Goal: Task Accomplishment & Management: Use online tool/utility

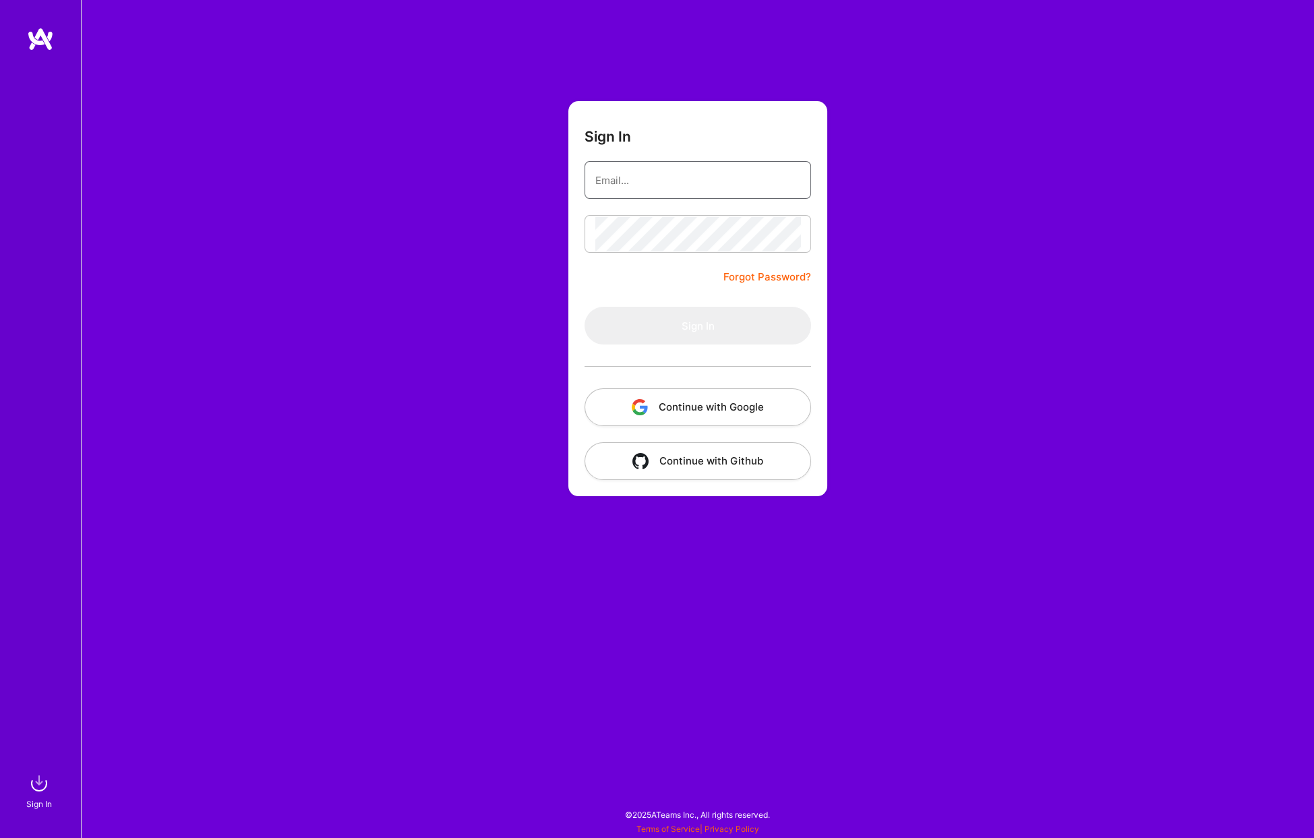
type input "[PERSON_NAME][EMAIL_ADDRESS][PERSON_NAME][DOMAIN_NAME]"
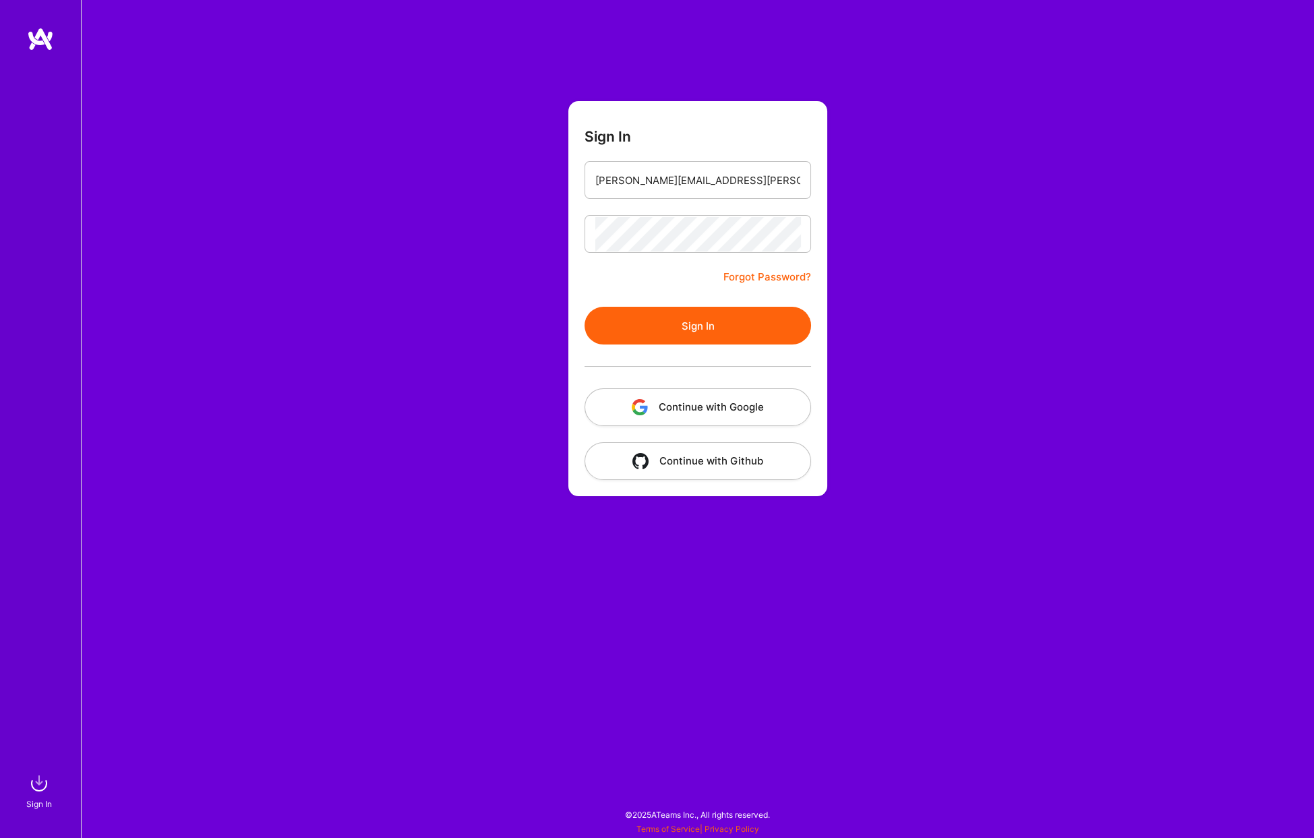
click at [696, 312] on button "Sign In" at bounding box center [698, 326] width 227 height 38
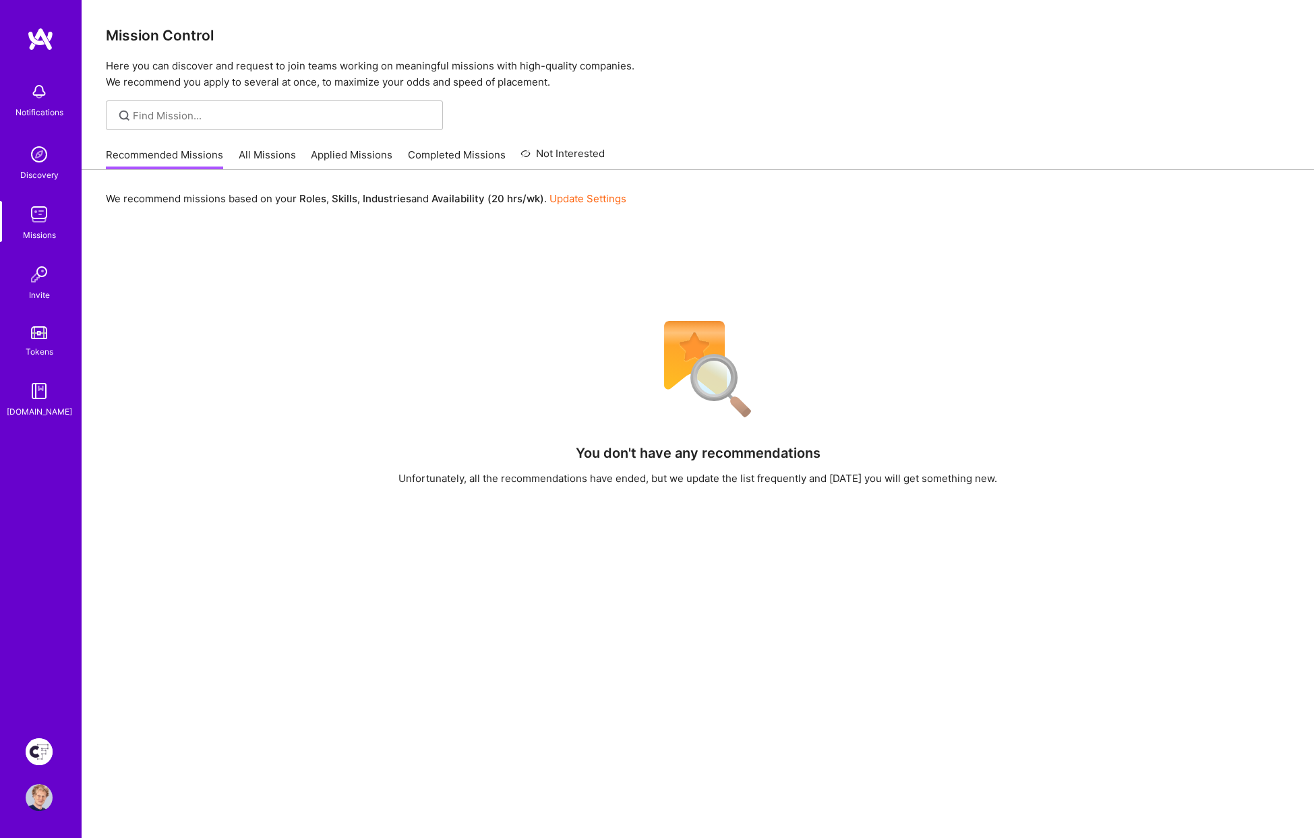
click at [36, 755] on img at bounding box center [39, 751] width 27 height 27
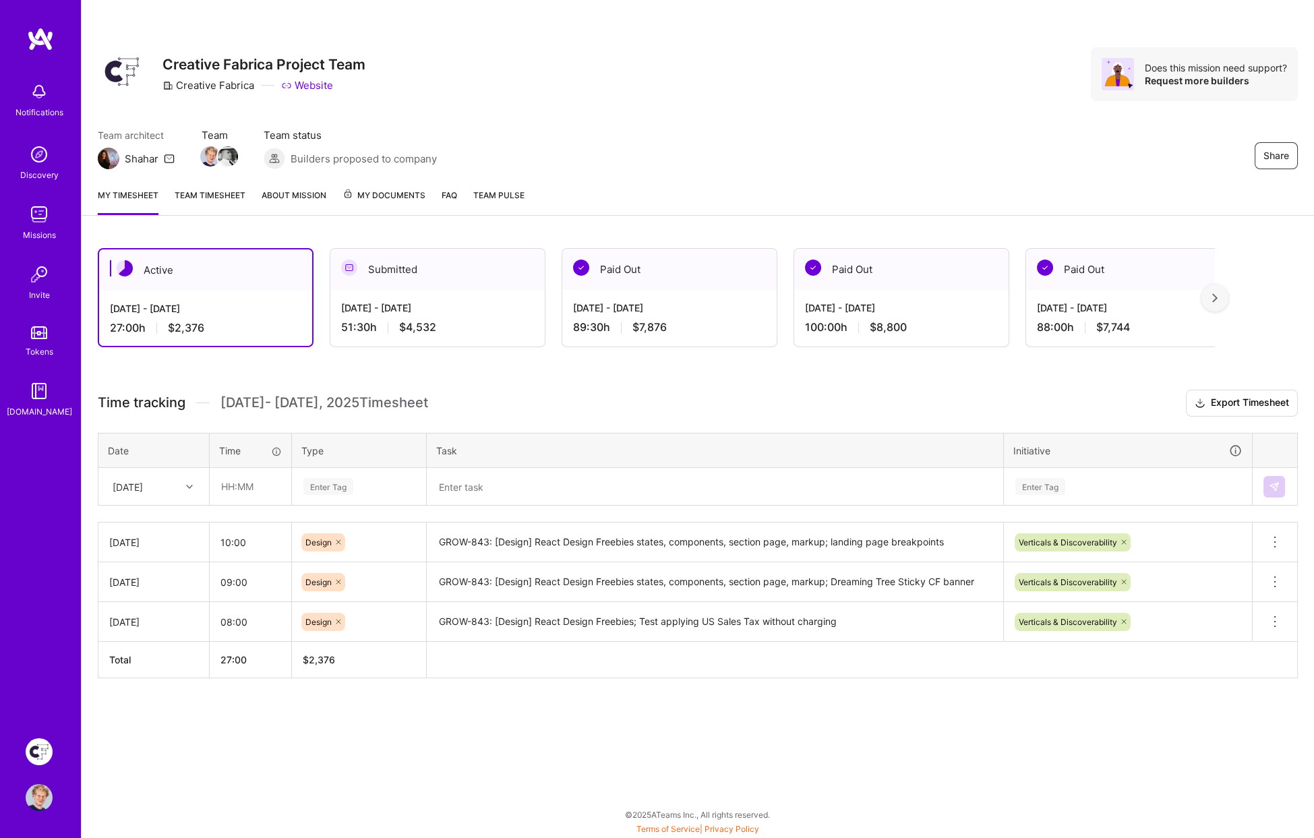
click at [134, 490] on div "[DATE]" at bounding box center [128, 486] width 30 height 14
click at [132, 596] on div "[DATE]" at bounding box center [153, 599] width 109 height 25
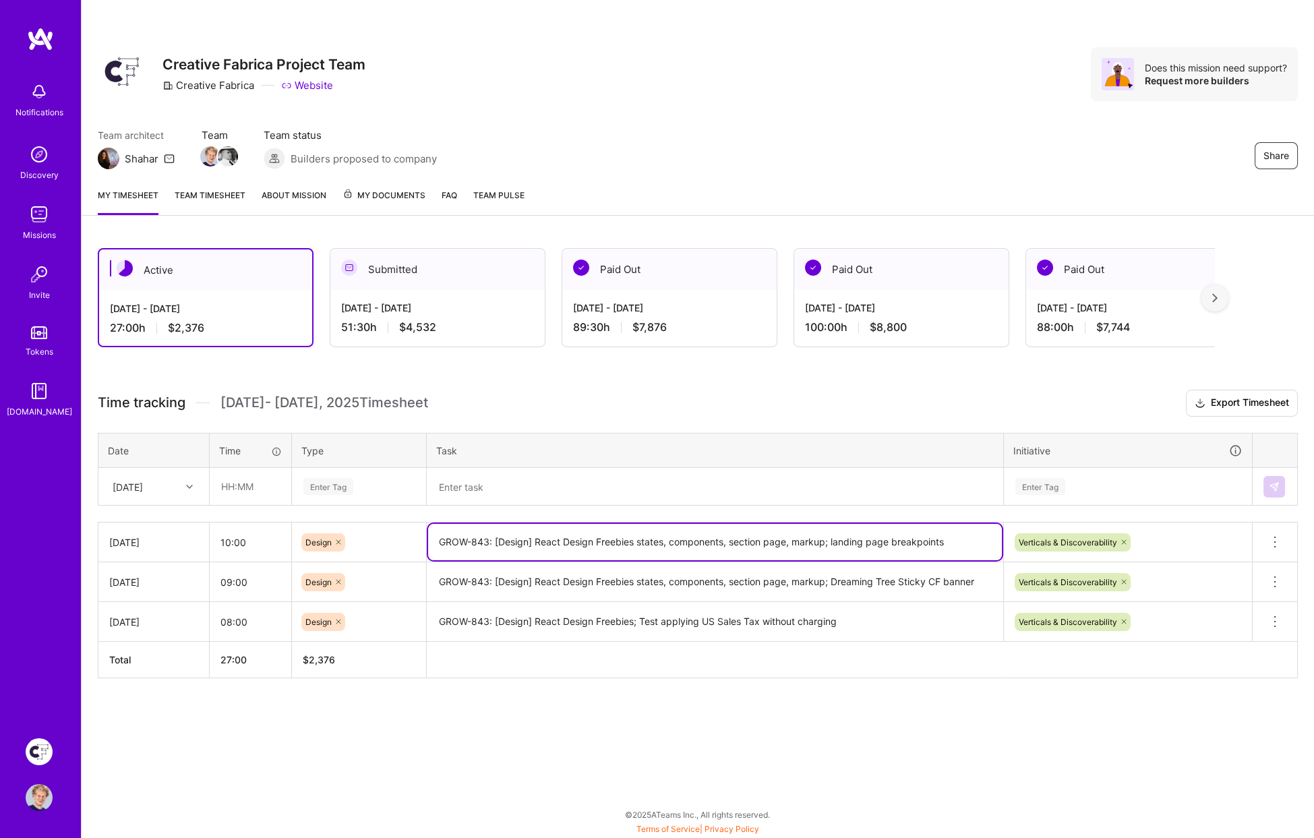
click at [714, 545] on textarea "GROW-843: [Design] React Design Freebies states, components, section page, mark…" at bounding box center [715, 542] width 574 height 36
click at [498, 482] on textarea at bounding box center [715, 486] width 574 height 35
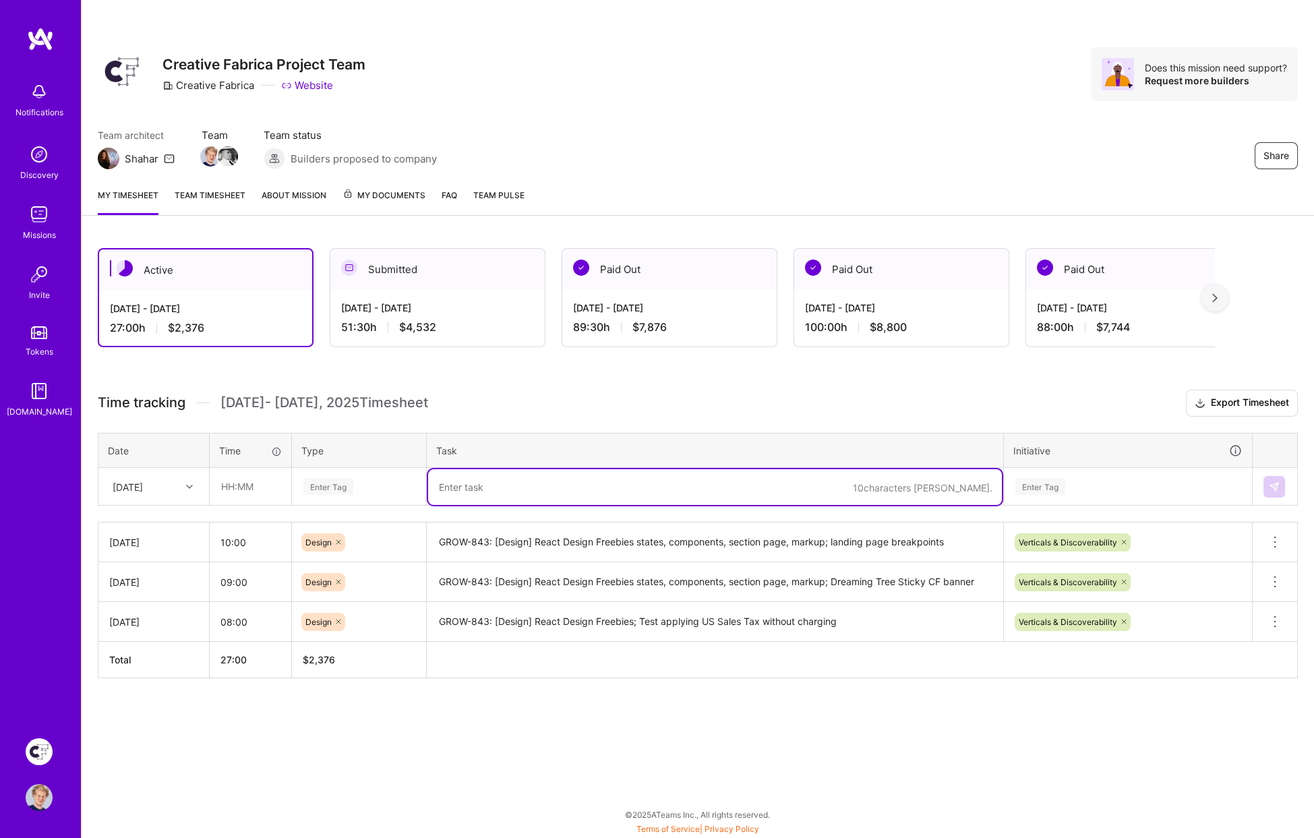
paste textarea "GROW-843: [Design] React Design Freebies states, components, section page, mark…"
paste textarea "GROW-846-React Design Graphics"
type textarea "GROW-843: [Design] React Design Freebies To Dev; GROW-846-React Design Graphics"
click at [225, 477] on input "text" at bounding box center [250, 487] width 80 height 36
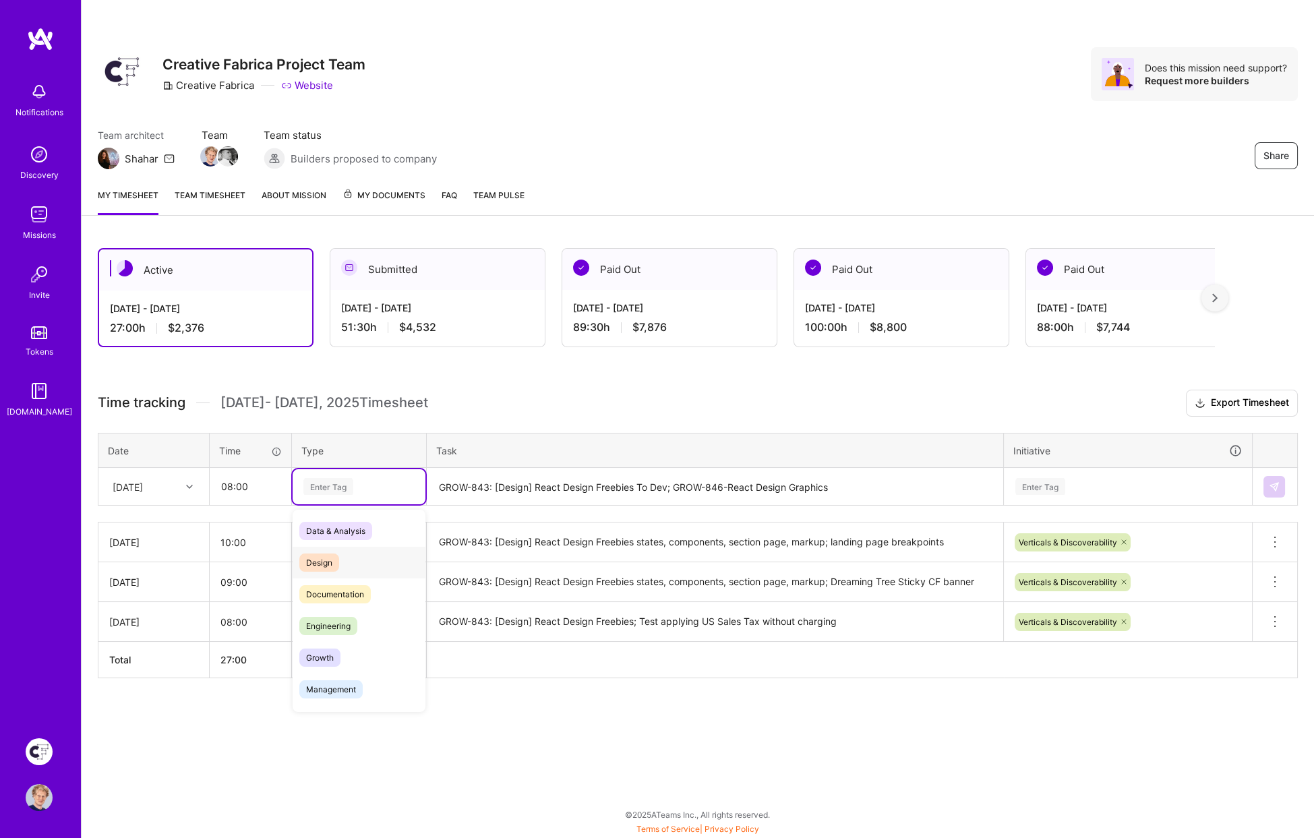
click at [326, 554] on span "Design" at bounding box center [319, 563] width 40 height 18
click at [254, 484] on input "08:00" at bounding box center [250, 487] width 80 height 36
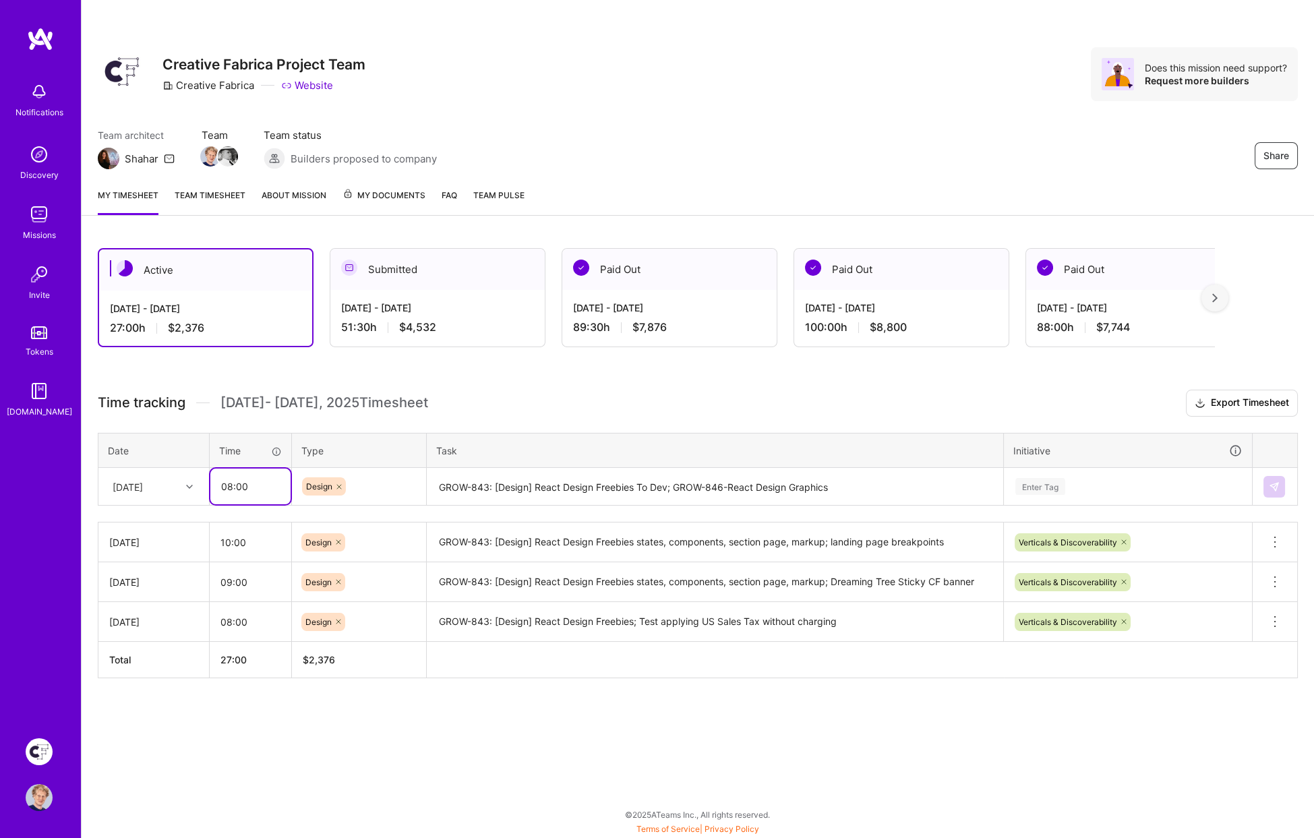
click at [254, 484] on input "08:00" at bounding box center [250, 487] width 80 height 36
type input "08:30"
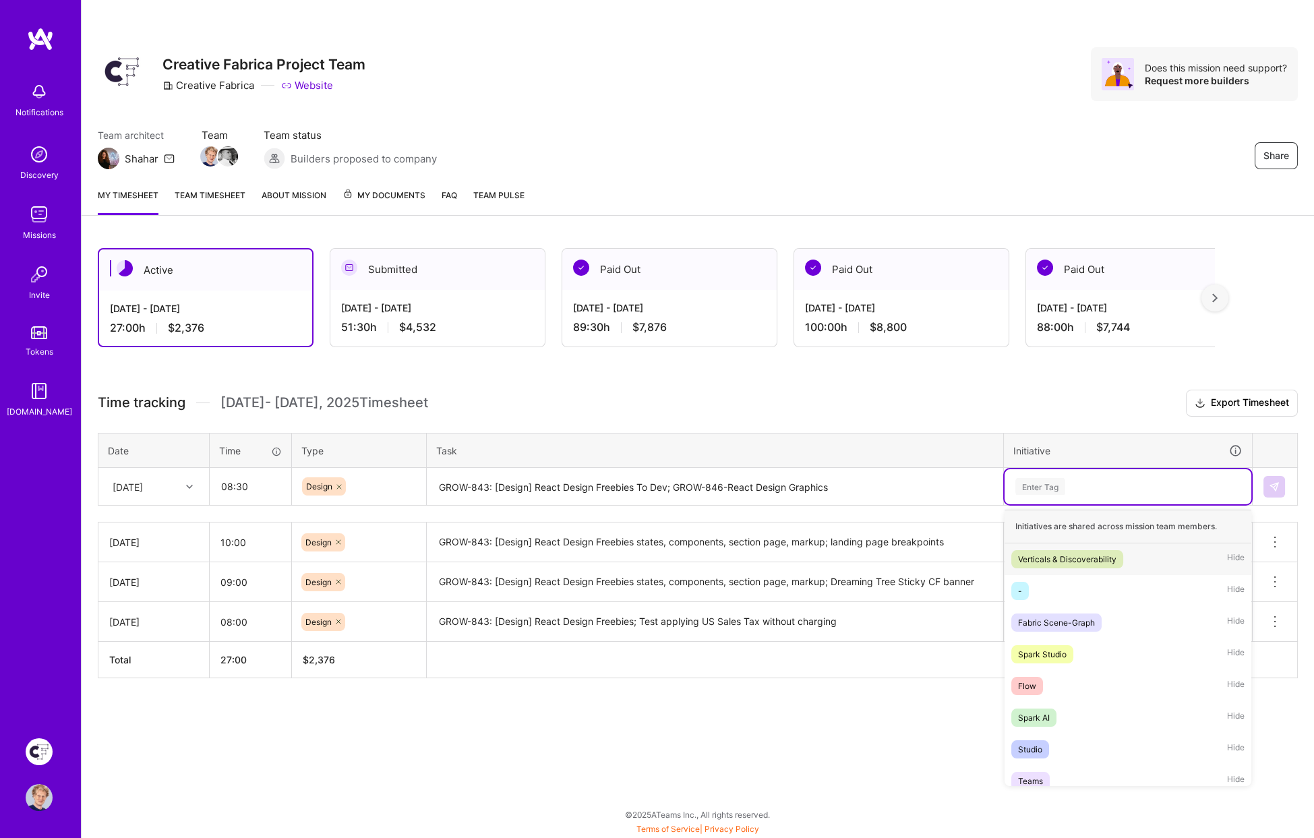
click at [1054, 484] on div "Enter Tag" at bounding box center [1041, 486] width 50 height 21
click at [1049, 552] on div "Verticals & Discoverability" at bounding box center [1067, 559] width 98 height 14
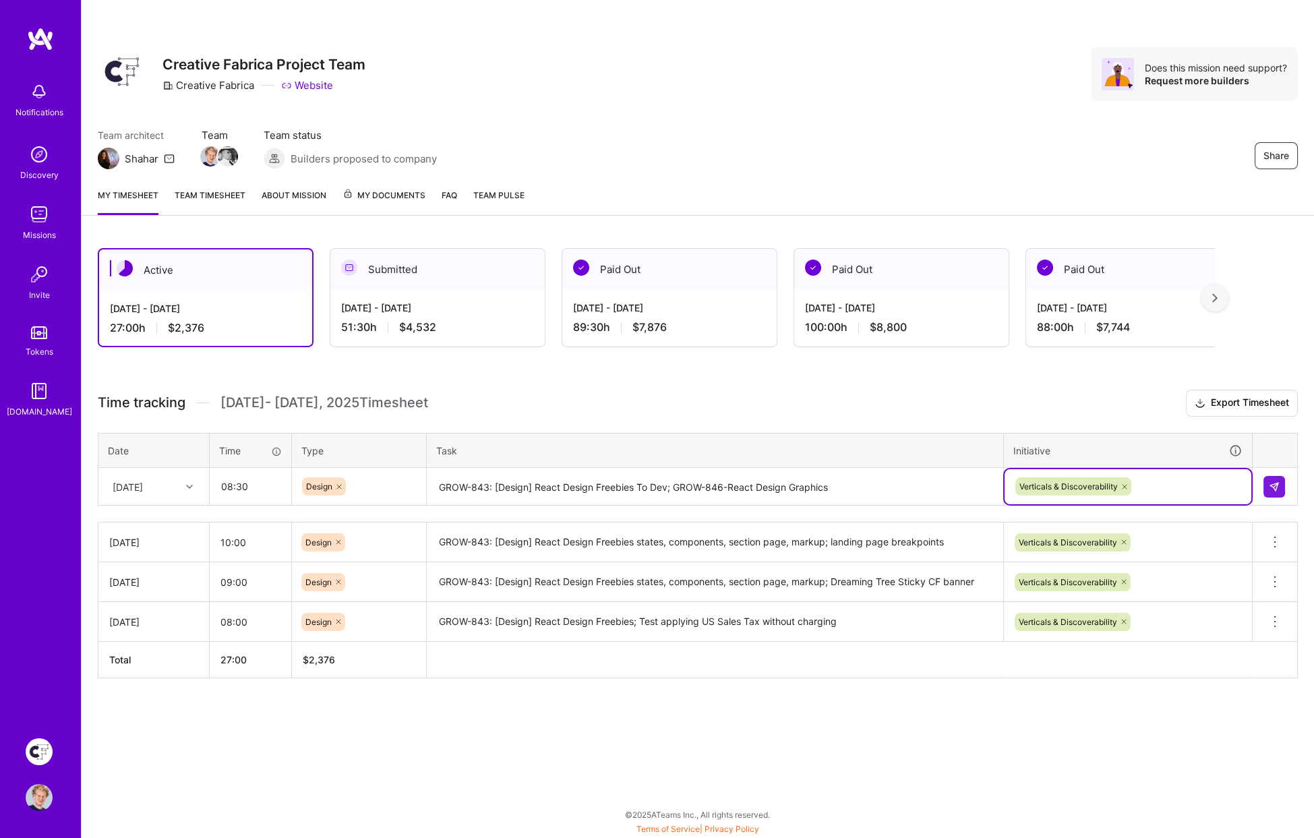
drag, startPoint x: 1091, startPoint y: 394, endPoint x: 1088, endPoint y: 404, distance: 10.5
click at [1091, 394] on h3 "Time tracking [DATE] - [DATE] Timesheet Export Timesheet" at bounding box center [698, 403] width 1200 height 27
click at [1277, 490] on button at bounding box center [1275, 487] width 22 height 22
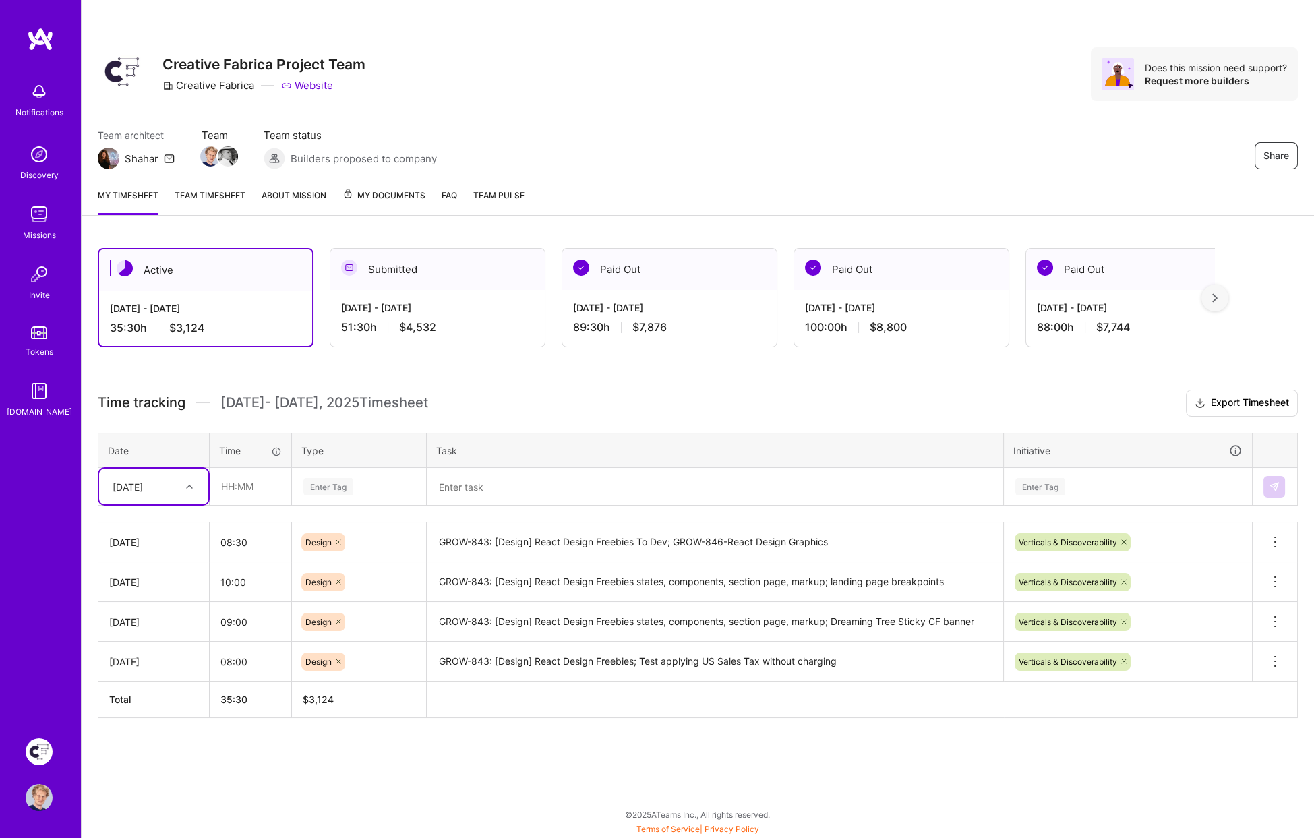
click at [661, 550] on textarea "GROW-843: [Design] React Design Freebies To Dev; GROW-846-React Design Graphics" at bounding box center [715, 542] width 574 height 37
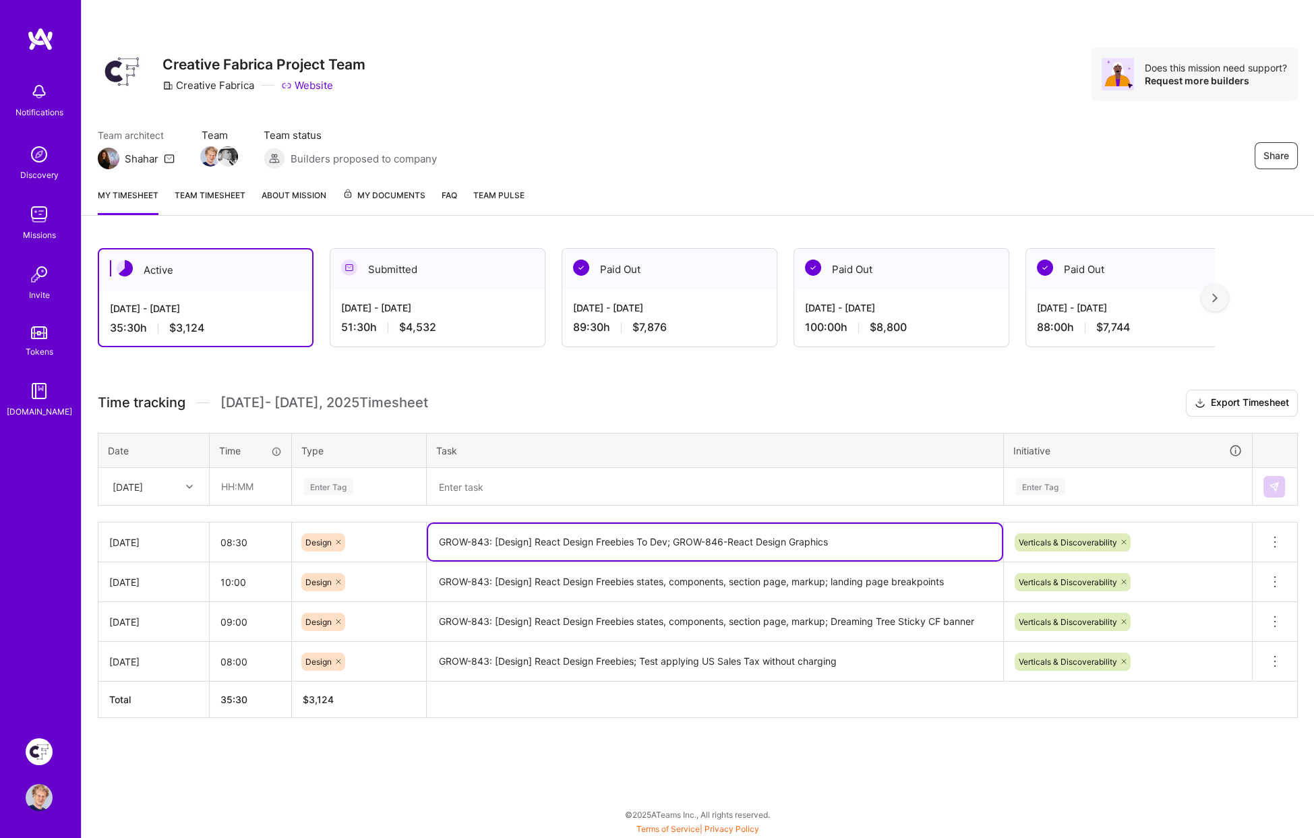
click at [661, 550] on textarea "GROW-843: [Design] React Design Freebies To Dev; GROW-846-React Design Graphics" at bounding box center [715, 542] width 574 height 36
click at [484, 488] on textarea at bounding box center [715, 487] width 574 height 36
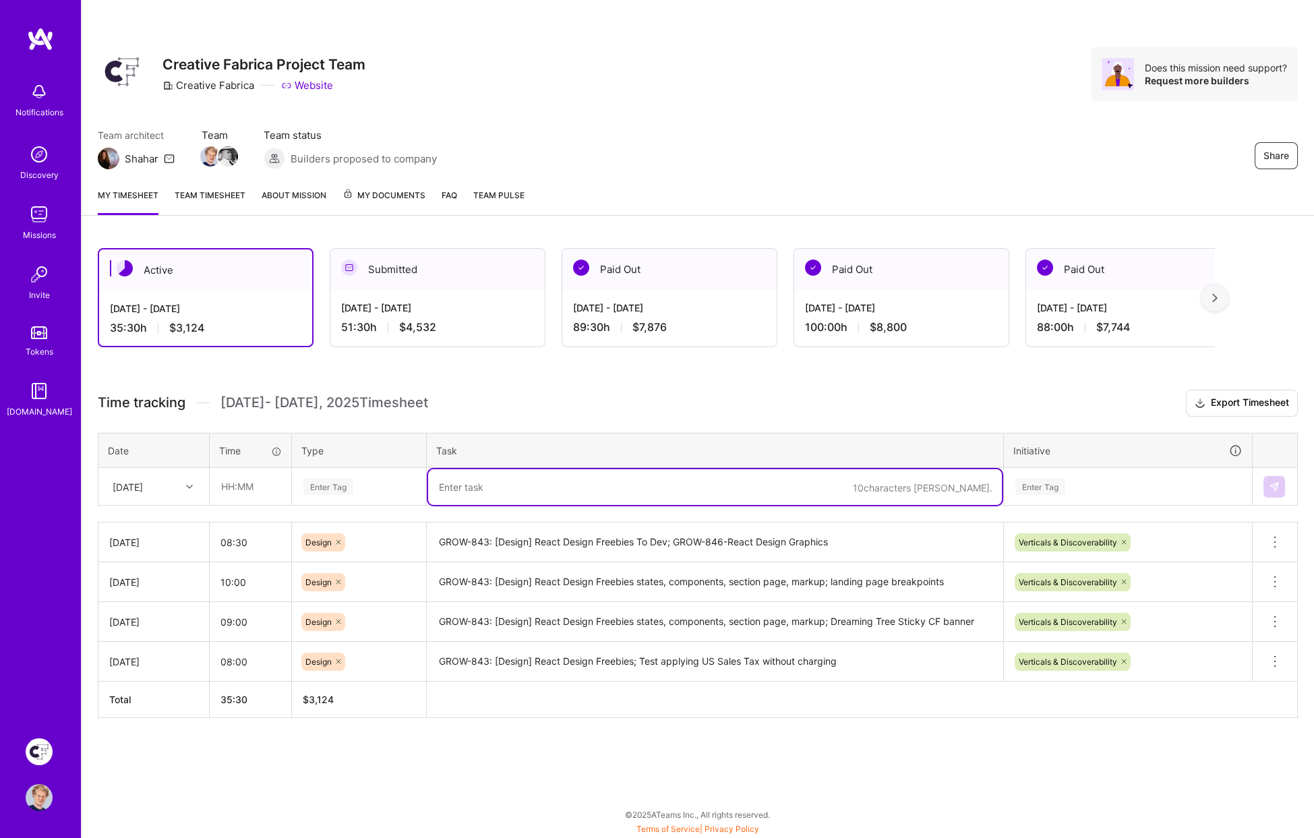
paste textarea "GROW-843: [Design] React Design Freebies To Dev; GROW-846-React Design Graphics"
drag, startPoint x: 672, startPoint y: 482, endPoint x: 389, endPoint y: 470, distance: 283.5
click at [388, 470] on tr "[DATE] Enter Tag GROW-843: [Design] React Design Freebies To Dev; GROW-846-Reac…" at bounding box center [698, 487] width 1200 height 38
drag, startPoint x: 677, startPoint y: 484, endPoint x: 426, endPoint y: 479, distance: 251.6
click at [424, 479] on tr "[DATE] Enter Tag GROW-843: [Design] React Design Freebies To Dev; GROW-846-Reac…" at bounding box center [698, 487] width 1200 height 38
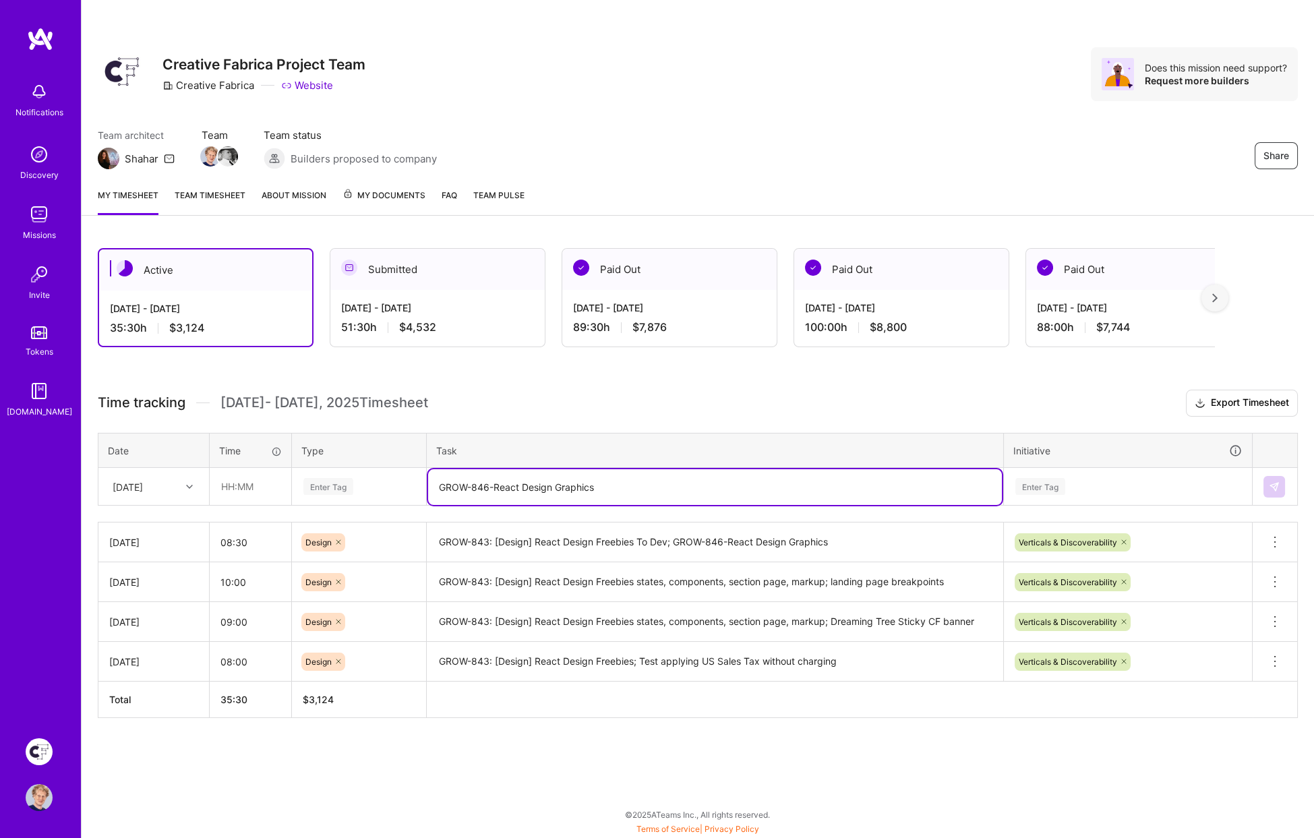
click at [653, 482] on textarea "GROW-846-React Design Graphics" at bounding box center [715, 487] width 574 height 36
click at [691, 489] on textarea "GROW-846-React Design Graphics; Design System" at bounding box center [715, 487] width 574 height 36
type textarea "GROW-846-React Design Graphics; Design System Sync"
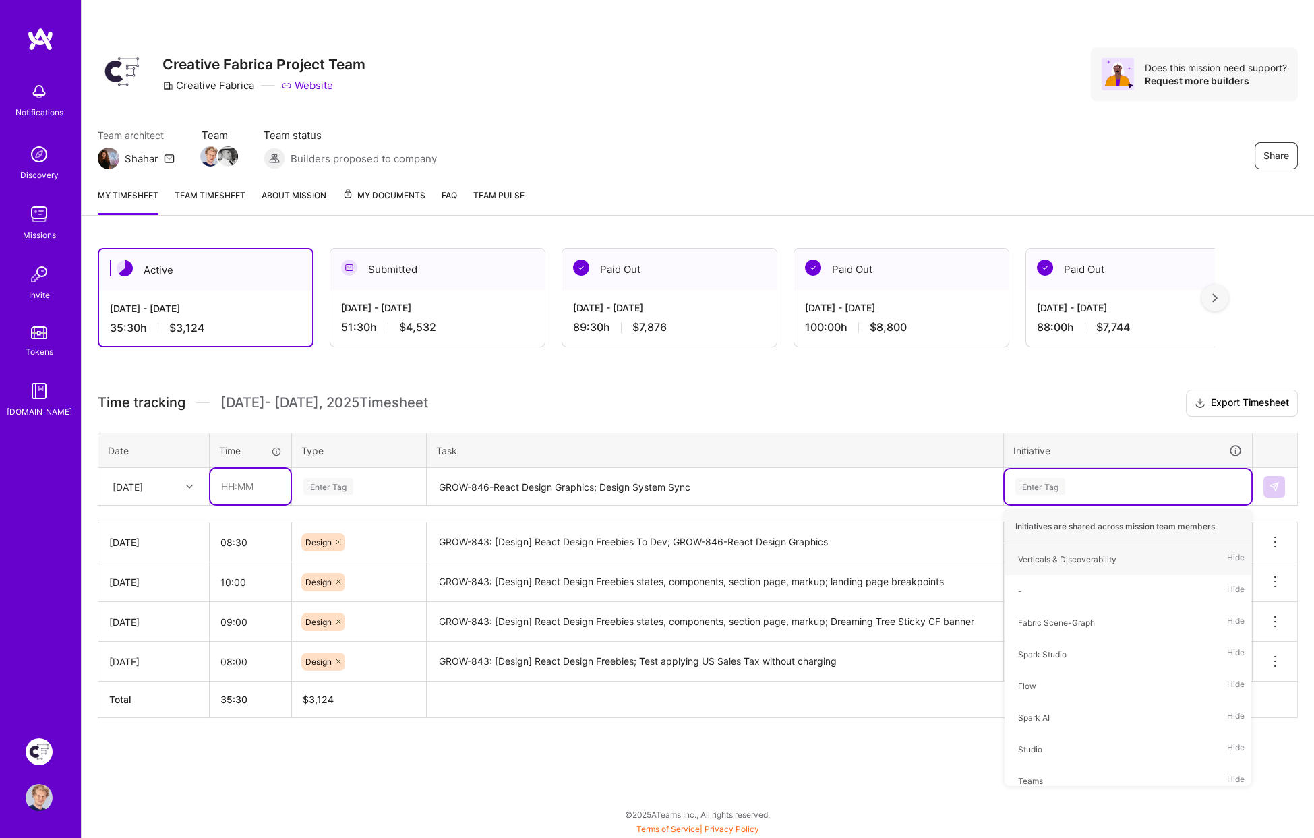
click at [259, 489] on input "text" at bounding box center [250, 487] width 80 height 36
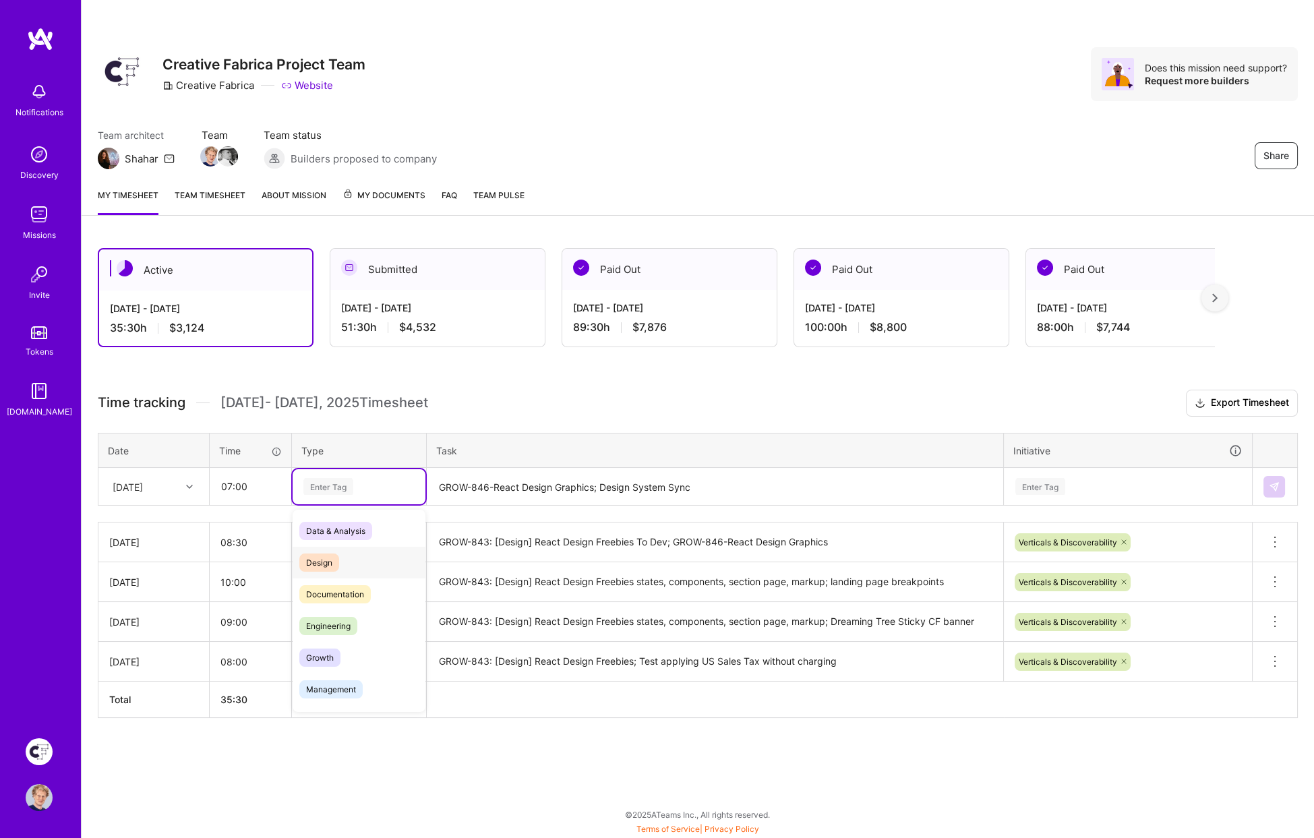
click at [318, 569] on div "Design" at bounding box center [359, 563] width 133 height 32
click at [1054, 484] on div "Enter Tag" at bounding box center [1041, 486] width 50 height 21
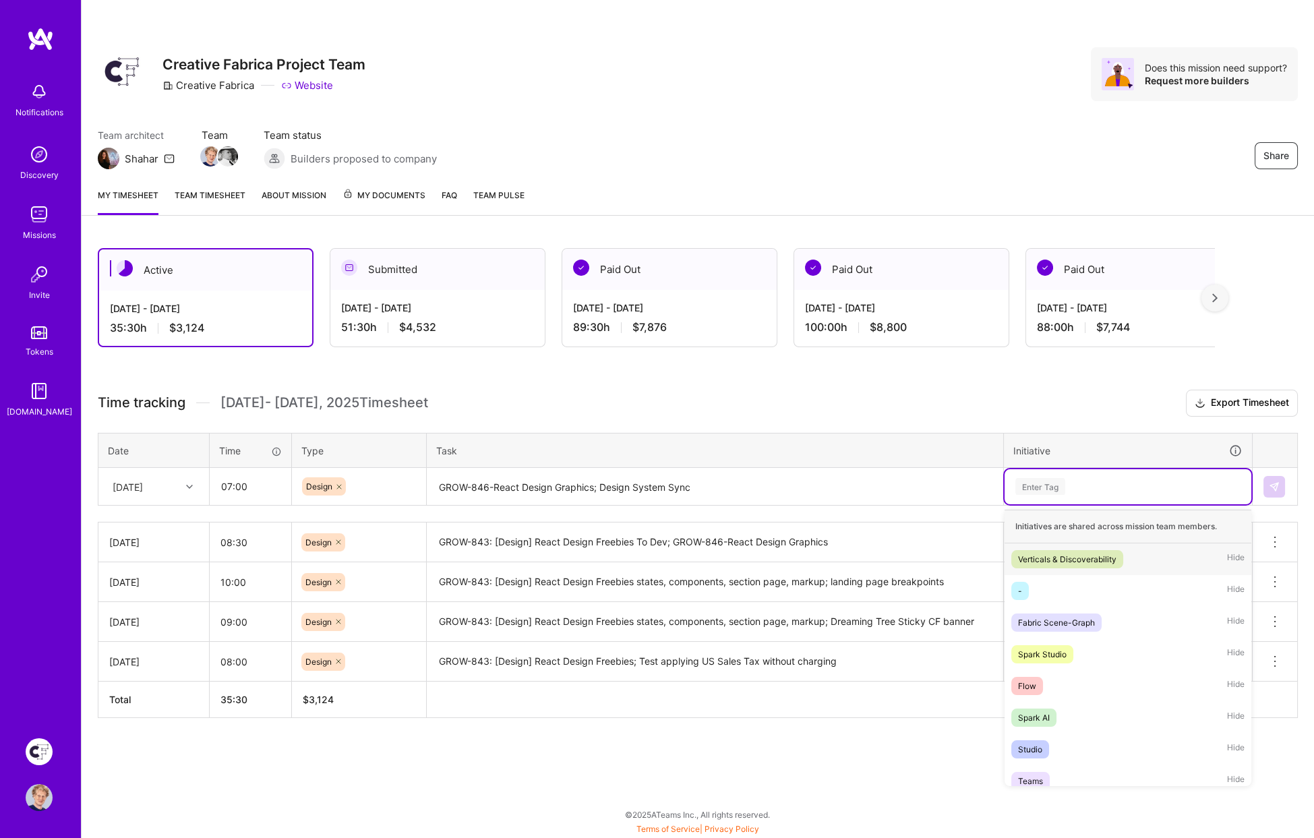
click at [1068, 552] on div "Verticals & Discoverability" at bounding box center [1067, 559] width 98 height 14
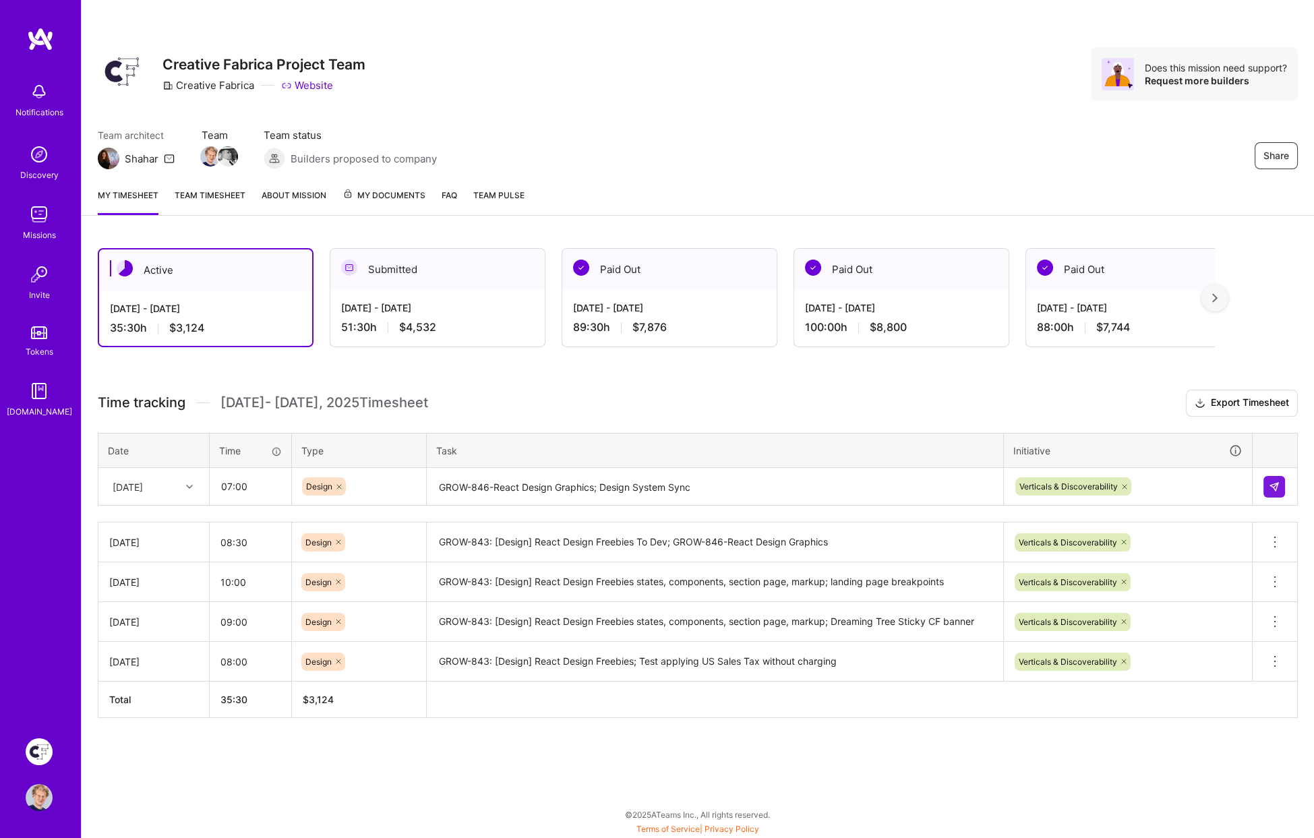
click at [999, 410] on h3 "Time tracking [DATE] - [DATE] Timesheet Export Timesheet" at bounding box center [698, 403] width 1200 height 27
click at [260, 485] on input "07:00" at bounding box center [250, 487] width 80 height 36
click at [235, 479] on input "6.5" at bounding box center [250, 487] width 80 height 36
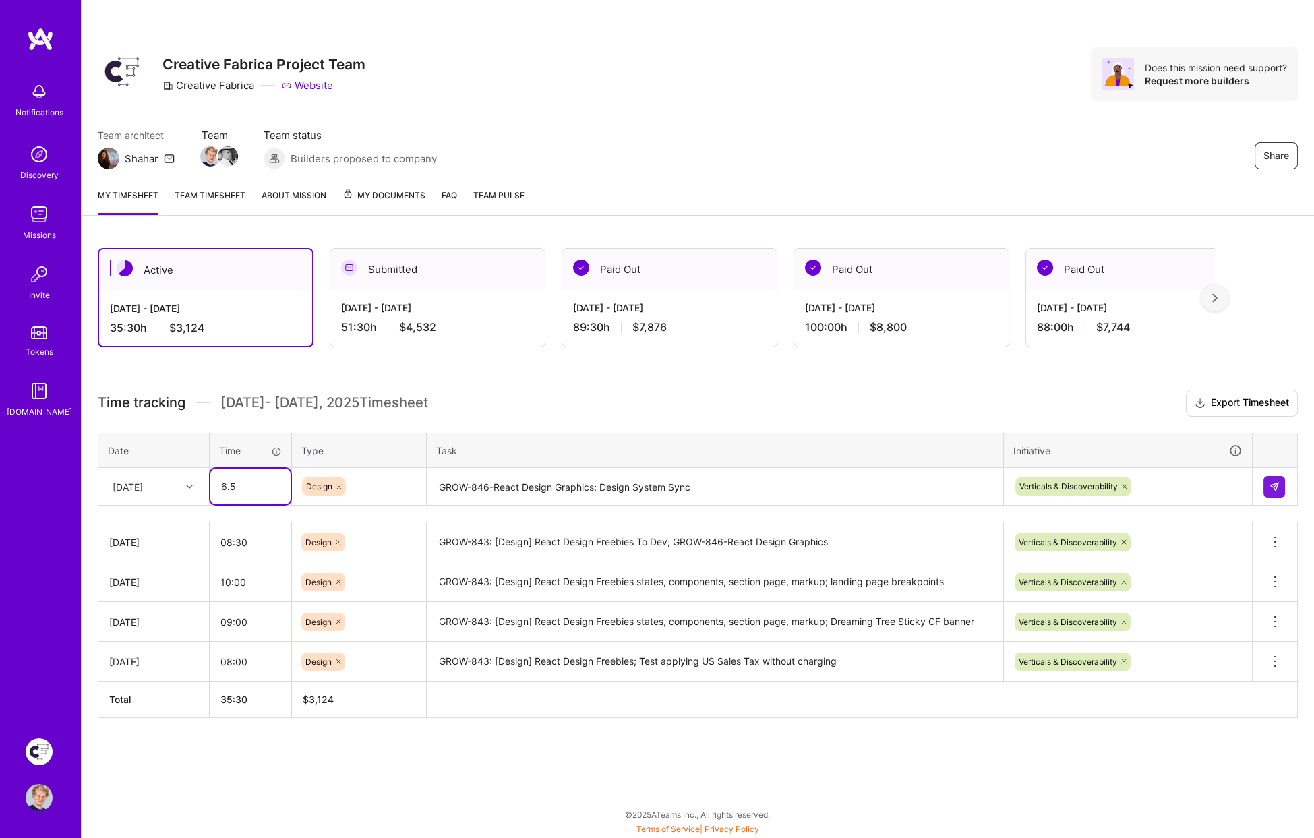
click at [235, 479] on input "6.5" at bounding box center [250, 487] width 80 height 36
type input "07:00"
click at [612, 385] on div "Active [DATE] - [DATE] 35:30 h $3,124 Submitted [DATE] - [DATE] 51:30 h $4,532 …" at bounding box center [698, 508] width 1233 height 552
click at [1274, 483] on img at bounding box center [1274, 487] width 11 height 11
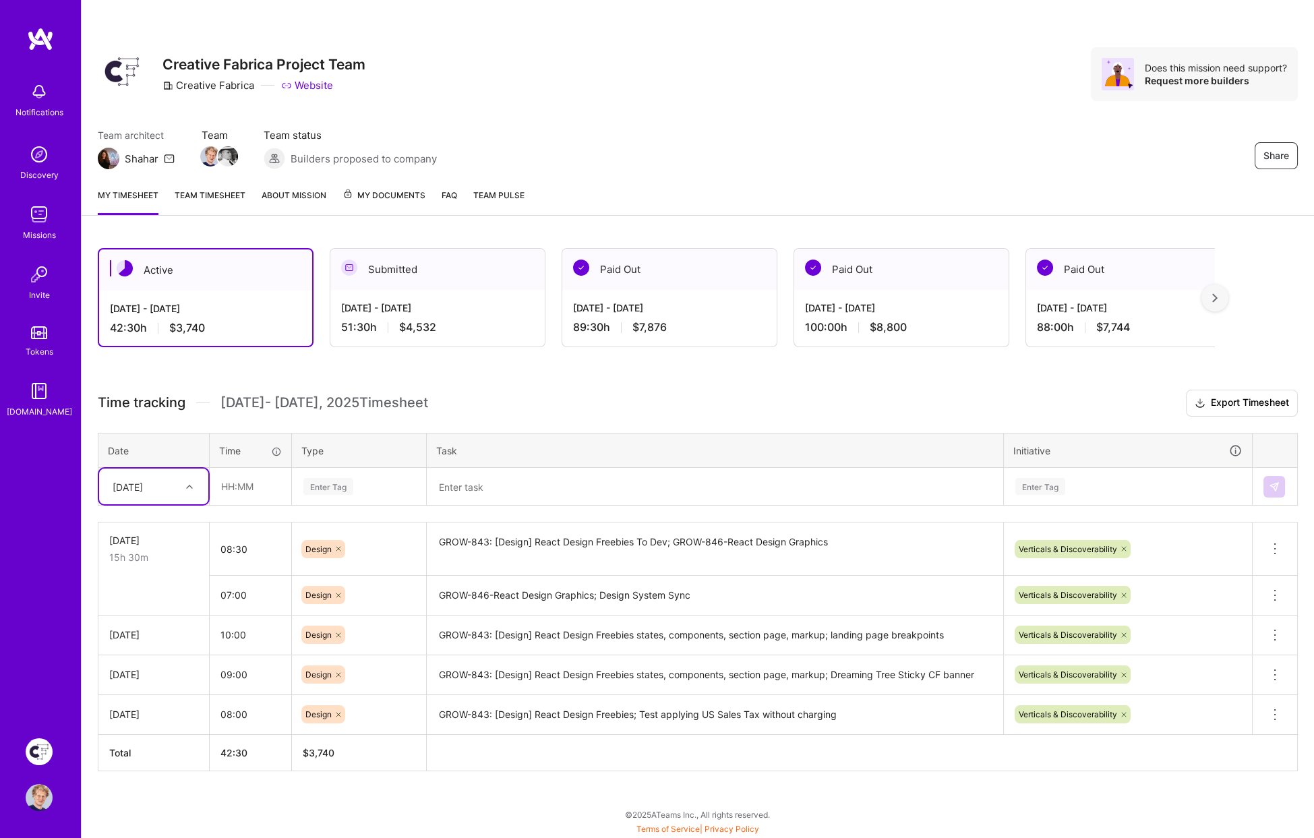
click at [533, 591] on textarea "GROW-846-React Design Graphics; Design System Sync" at bounding box center [715, 595] width 574 height 37
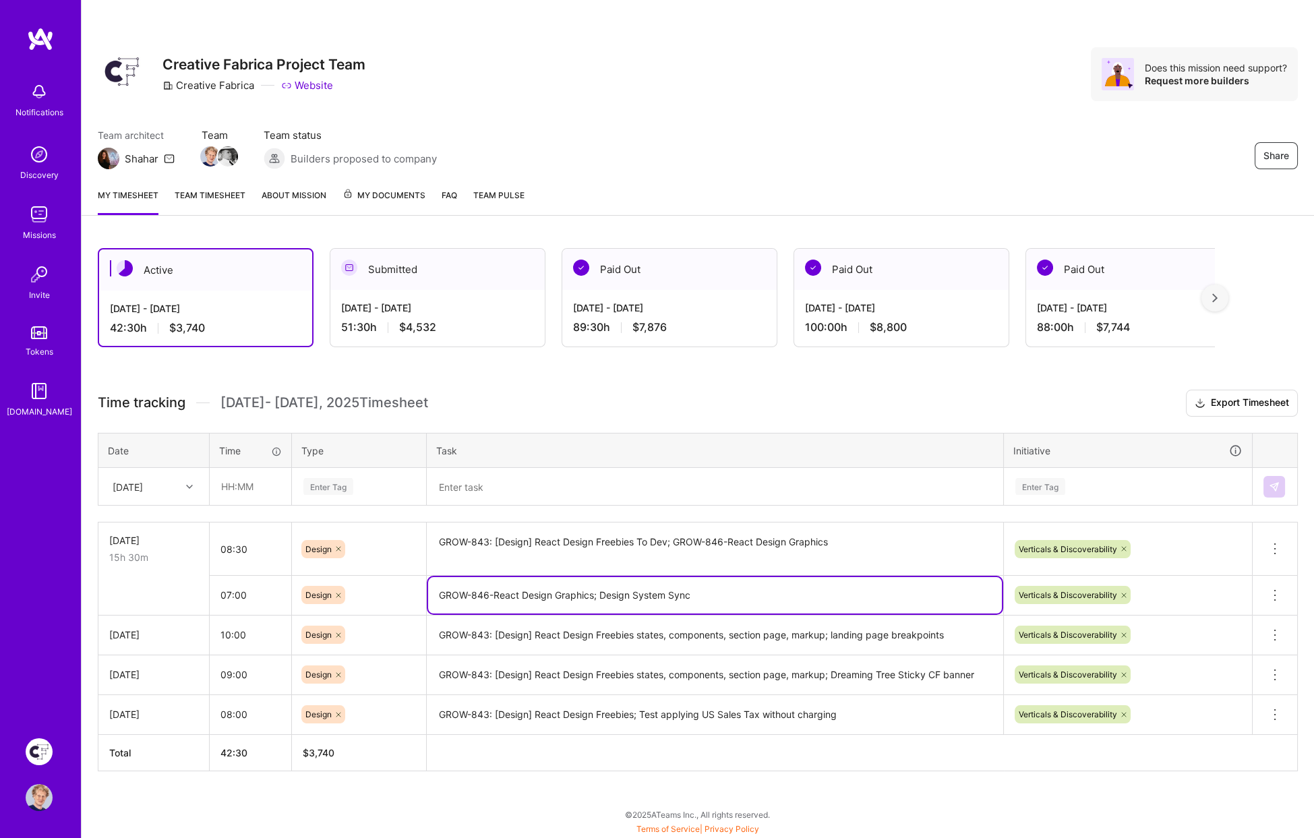
click at [533, 591] on textarea "GROW-846-React Design Graphics; Design System Sync" at bounding box center [715, 595] width 574 height 36
click at [143, 489] on div "[DATE]" at bounding box center [128, 486] width 30 height 14
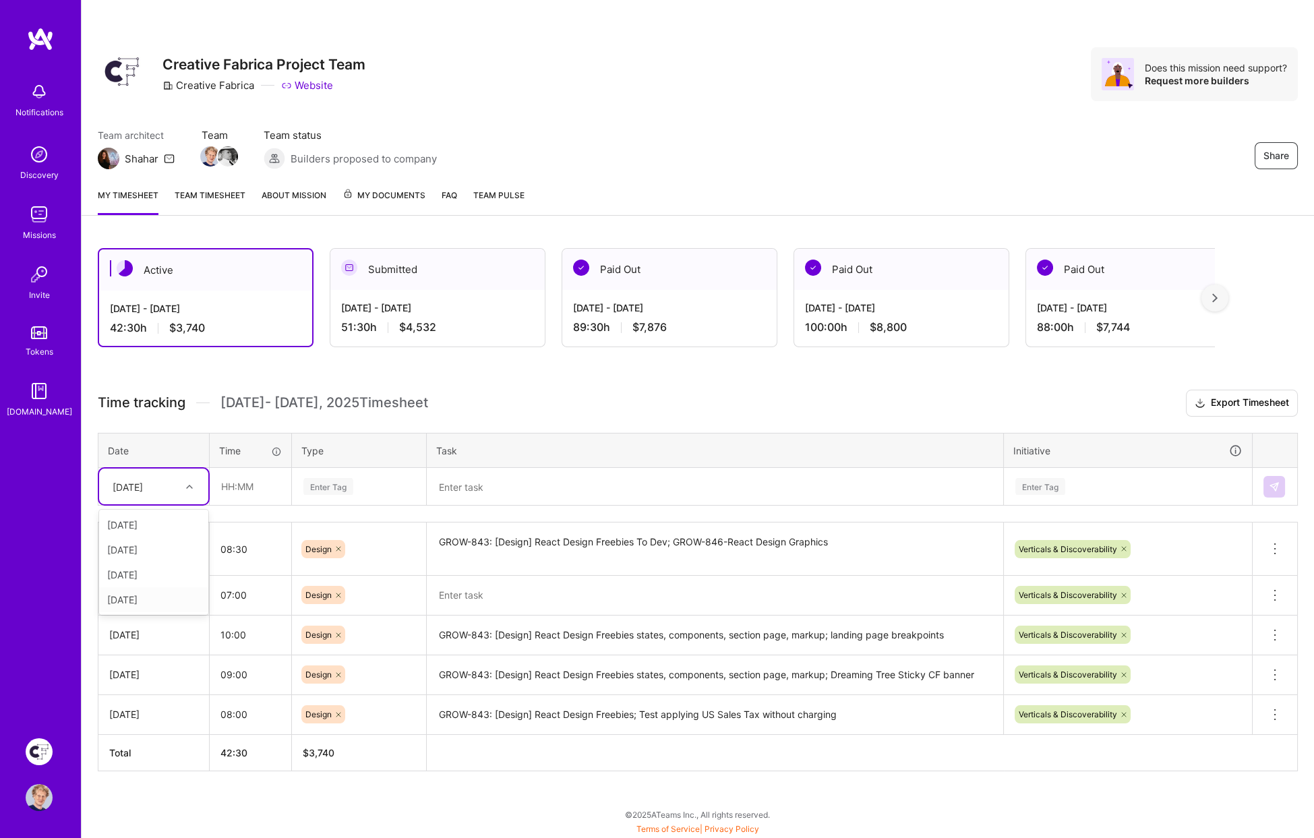
drag, startPoint x: 139, startPoint y: 597, endPoint x: 339, endPoint y: 543, distance: 207.4
click at [139, 597] on div "[DATE]" at bounding box center [153, 599] width 109 height 25
click at [483, 484] on textarea at bounding box center [715, 487] width 574 height 36
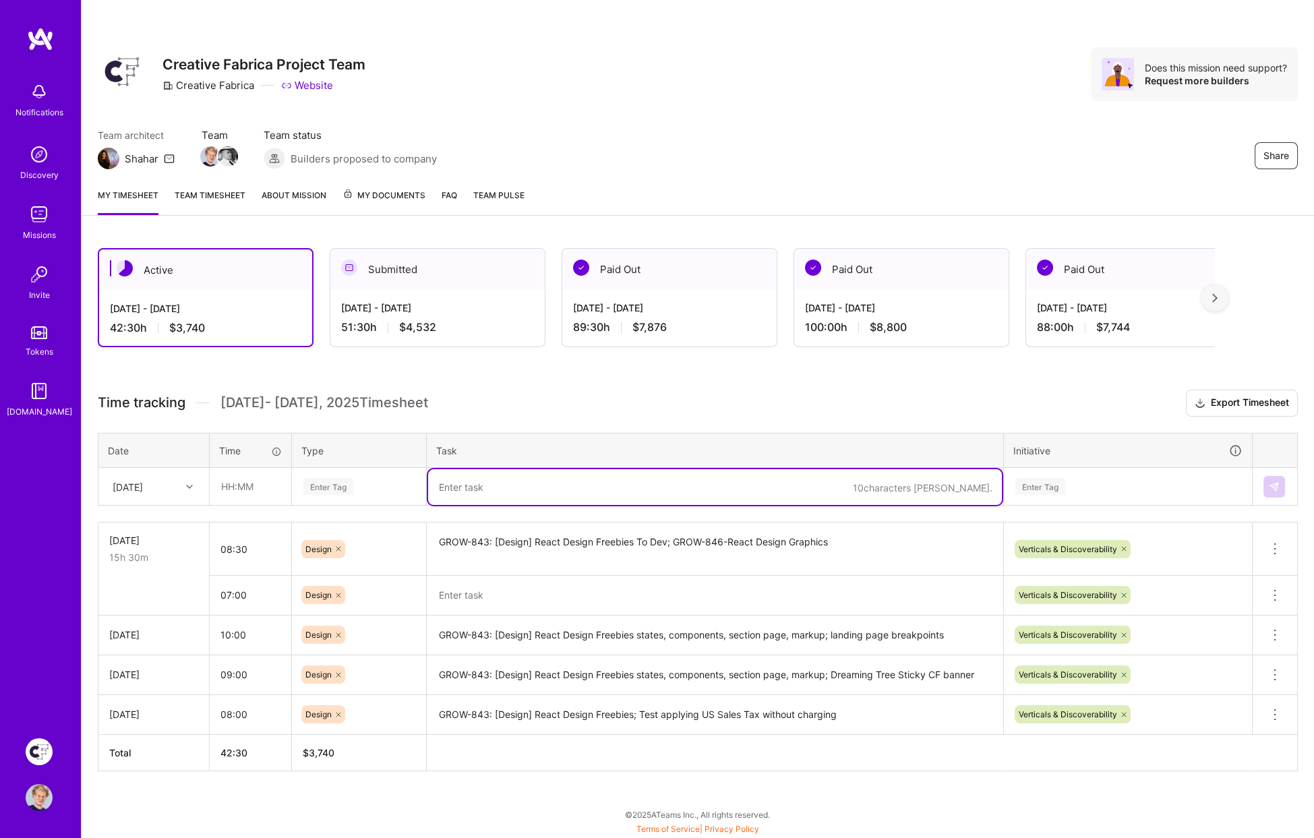
paste textarea "GROW-846-React Design Graphics; Design System Sync"
type textarea "GROW-846-React Design Graphics; Design System Sync"
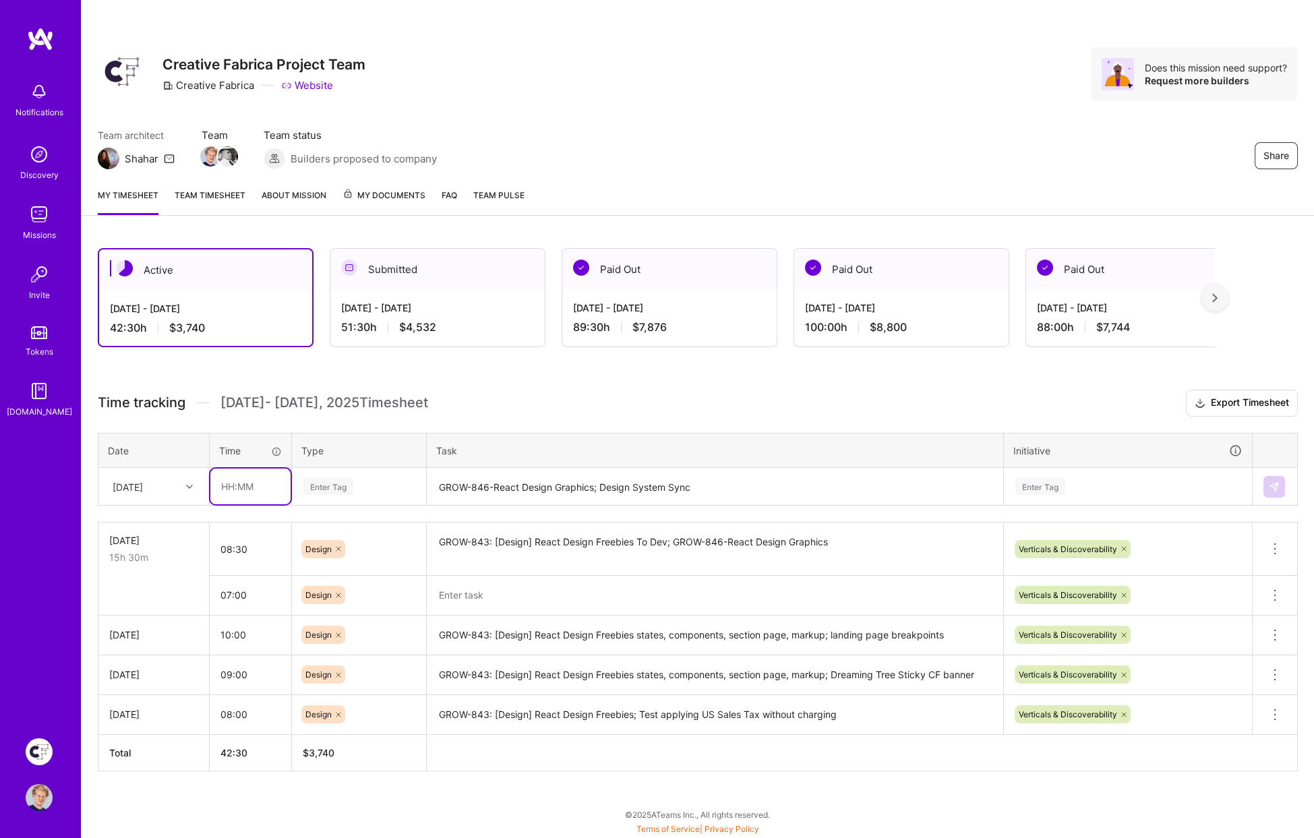
click at [245, 495] on input "text" at bounding box center [250, 487] width 80 height 36
type input "07:00"
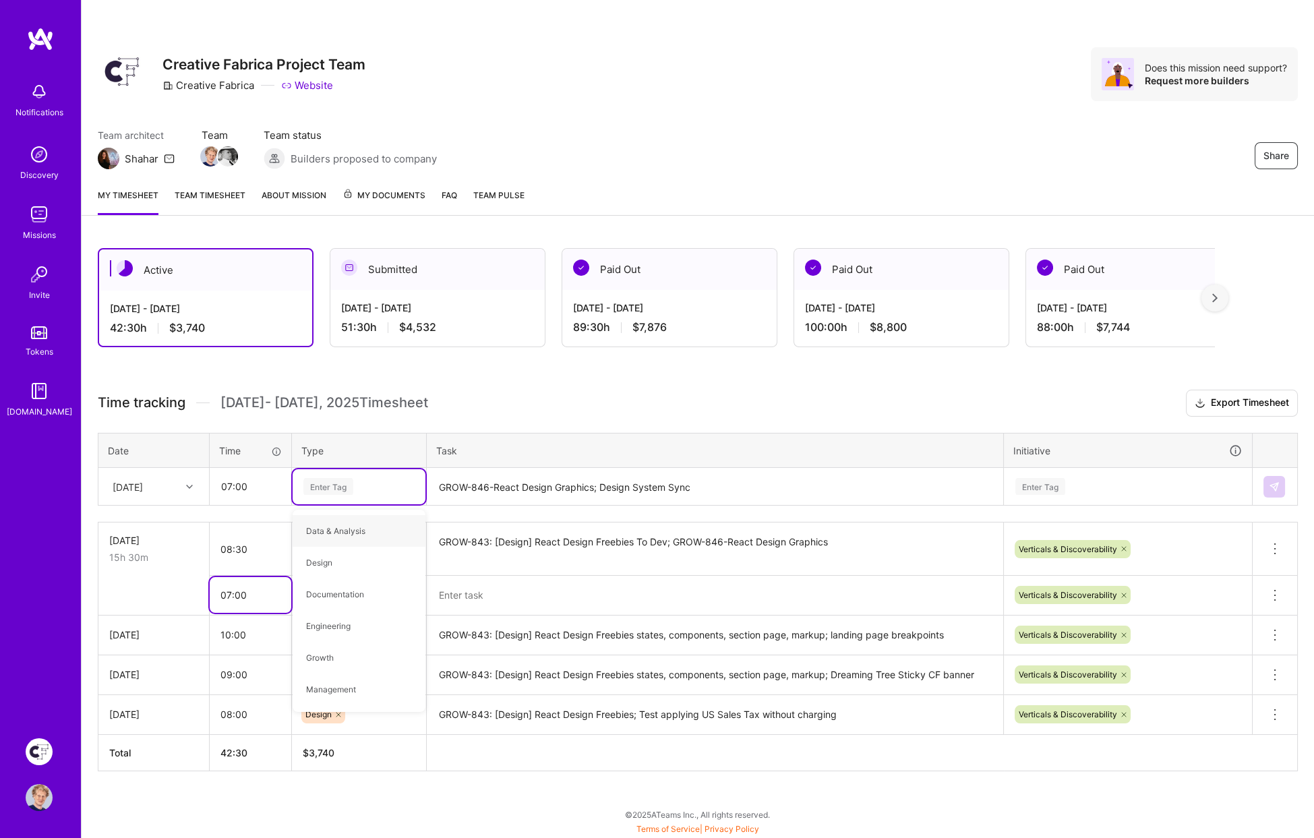
click at [248, 582] on input "07:00" at bounding box center [251, 595] width 82 height 36
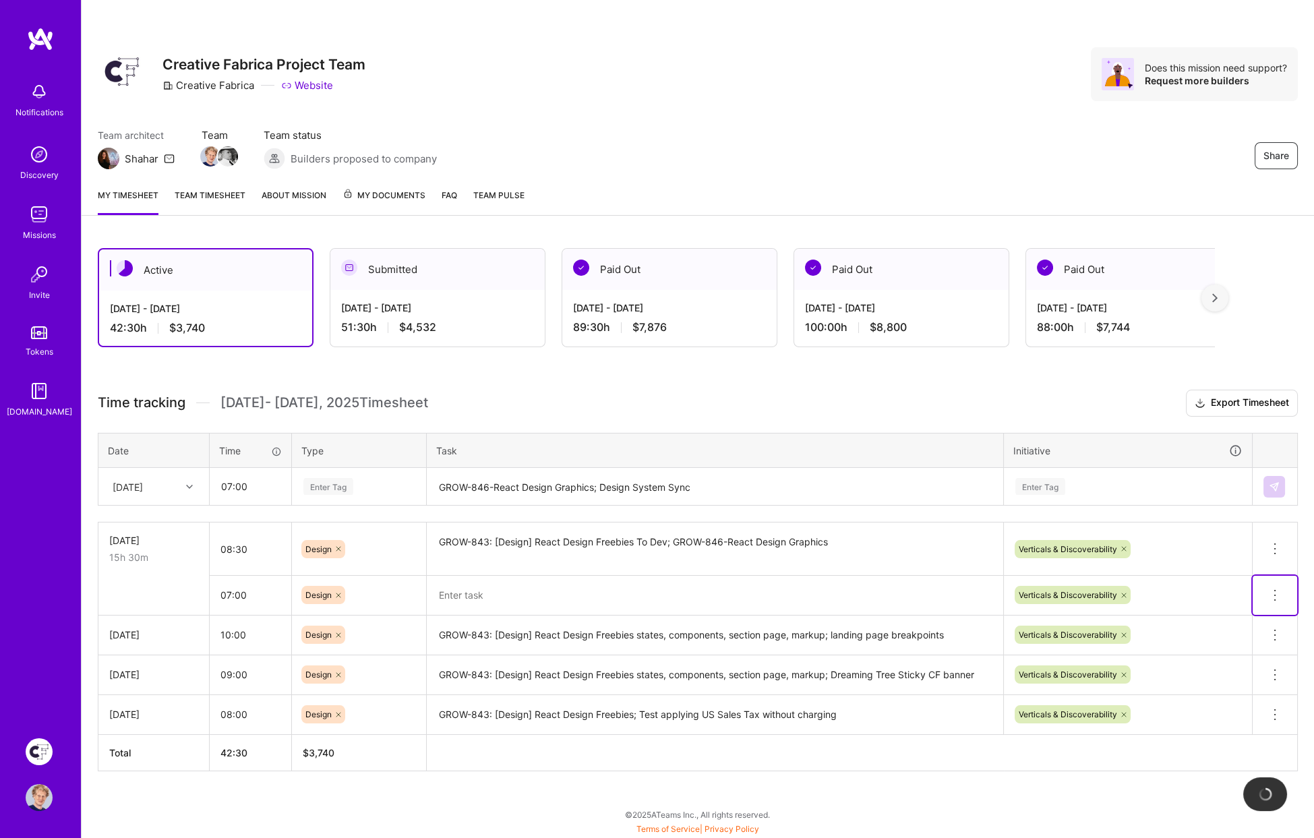
click at [1278, 594] on icon at bounding box center [1275, 595] width 16 height 16
click at [1253, 612] on button "Delete row" at bounding box center [1242, 618] width 70 height 33
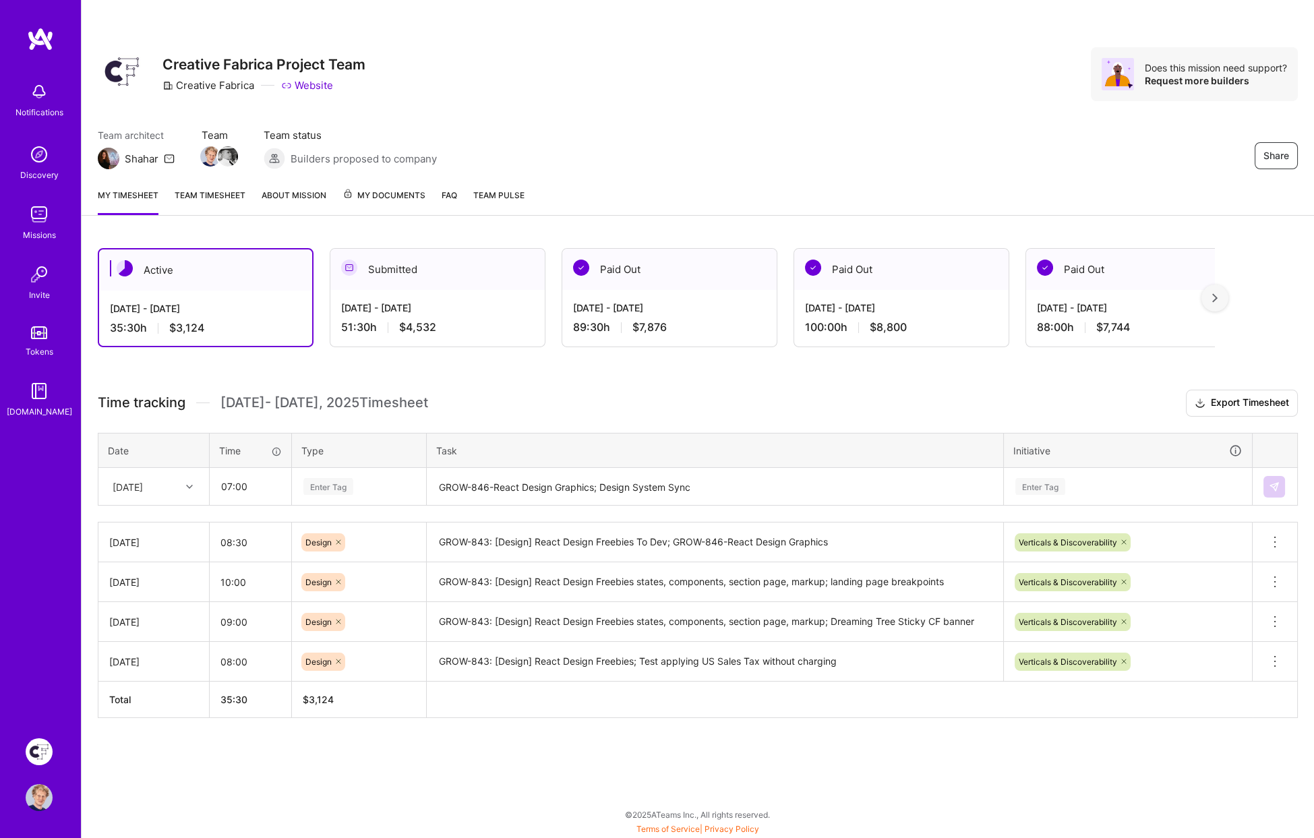
click at [355, 486] on div "Enter Tag" at bounding box center [359, 486] width 114 height 17
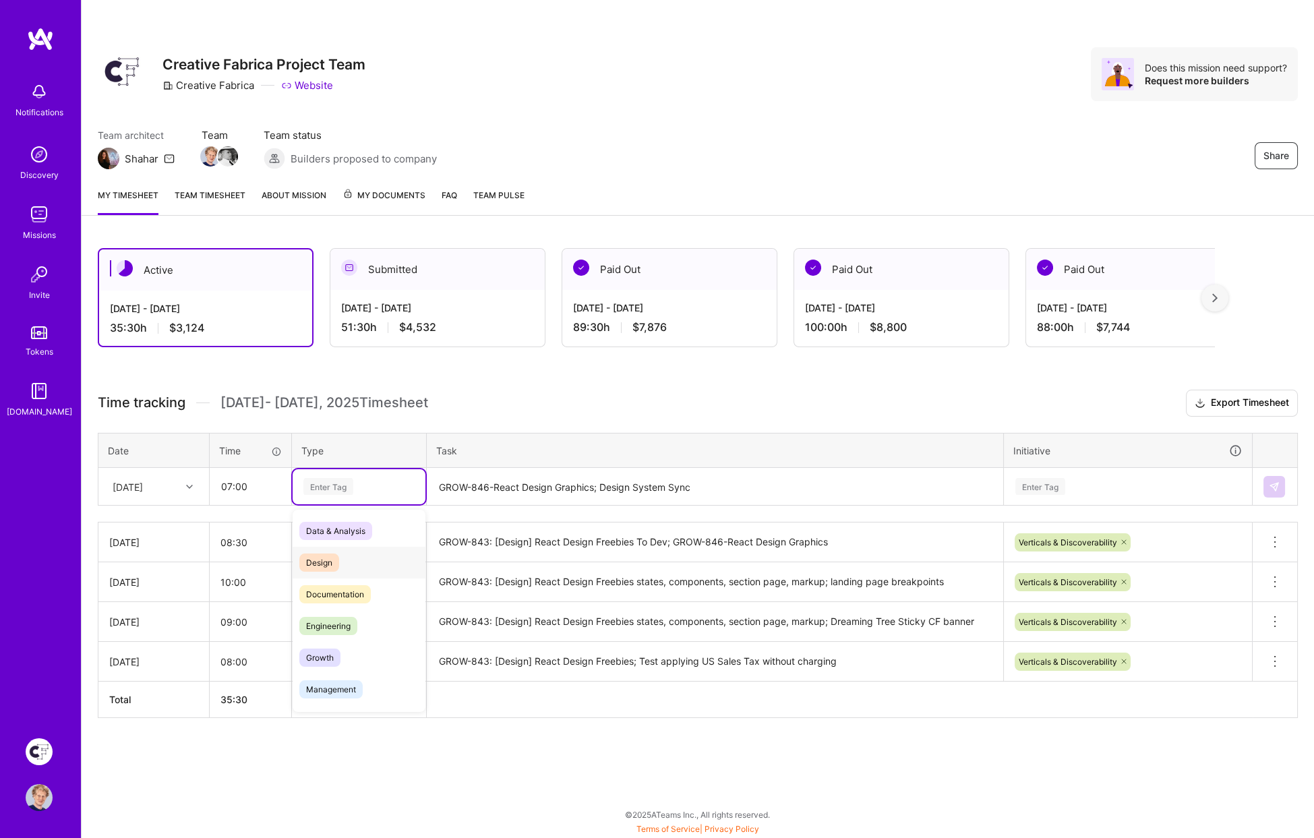
click at [325, 556] on span "Design" at bounding box center [319, 563] width 40 height 18
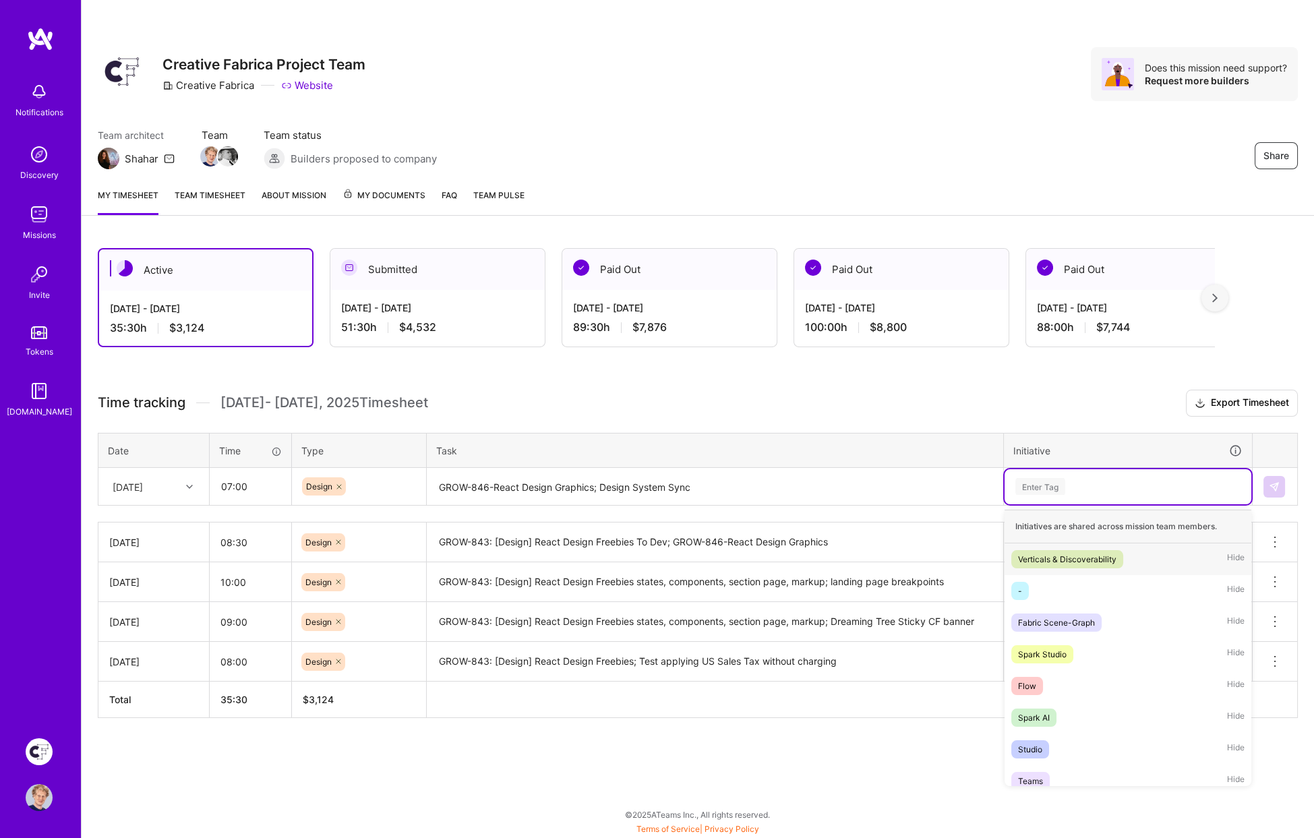
click at [1040, 486] on div "Enter Tag" at bounding box center [1041, 486] width 50 height 21
click at [1041, 555] on div "Verticals & Discoverability" at bounding box center [1067, 559] width 98 height 14
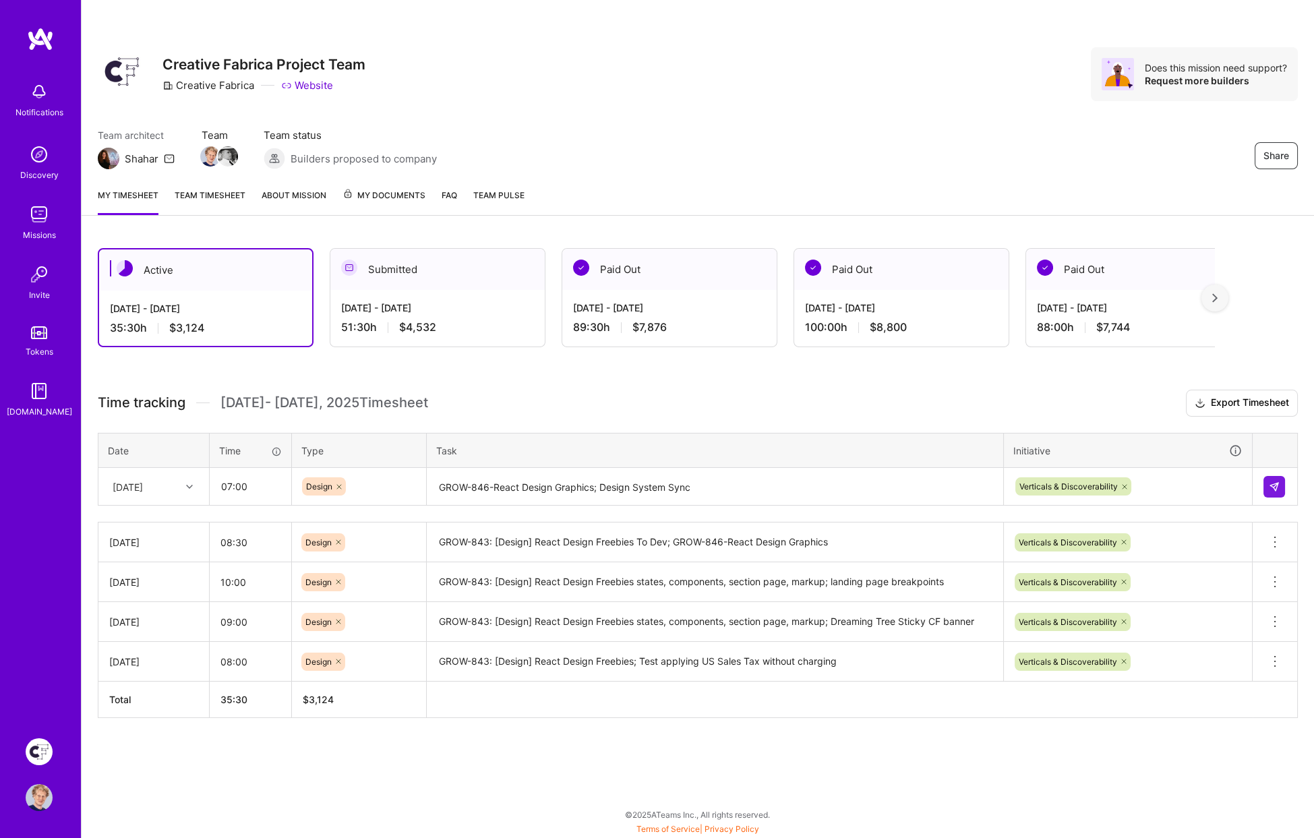
click at [875, 423] on div "Time tracking [DATE] - [DATE] Timesheet Export Timesheet Date Time Type Task In…" at bounding box center [698, 554] width 1200 height 328
click at [1278, 485] on img at bounding box center [1274, 487] width 11 height 11
